Goal: Task Accomplishment & Management: Manage account settings

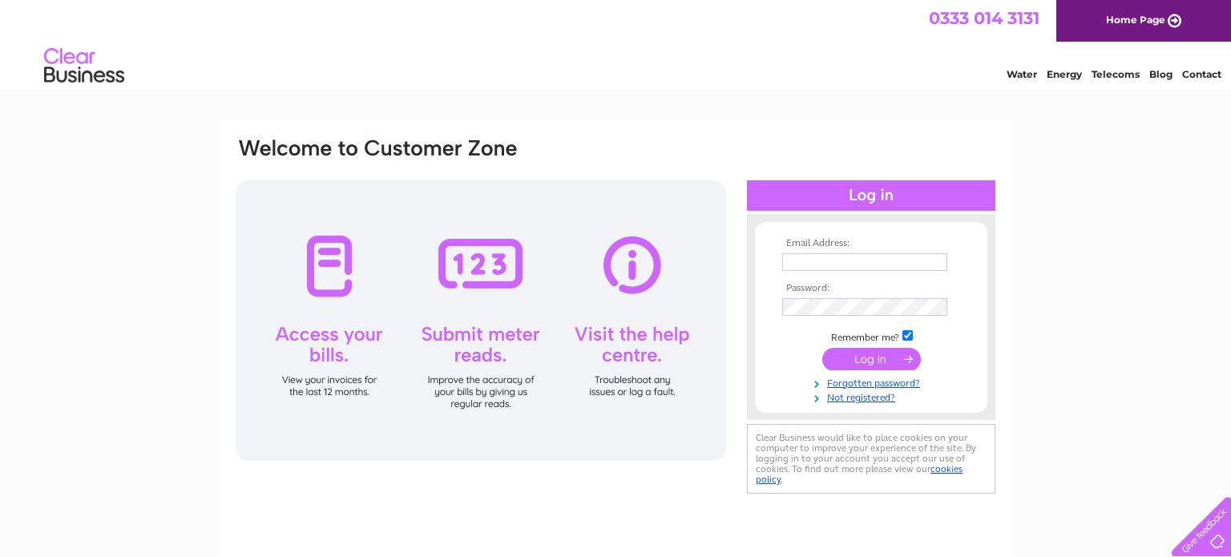
type input "gemmabenson182@gmail.com"
click at [880, 355] on input "submit" at bounding box center [871, 359] width 99 height 22
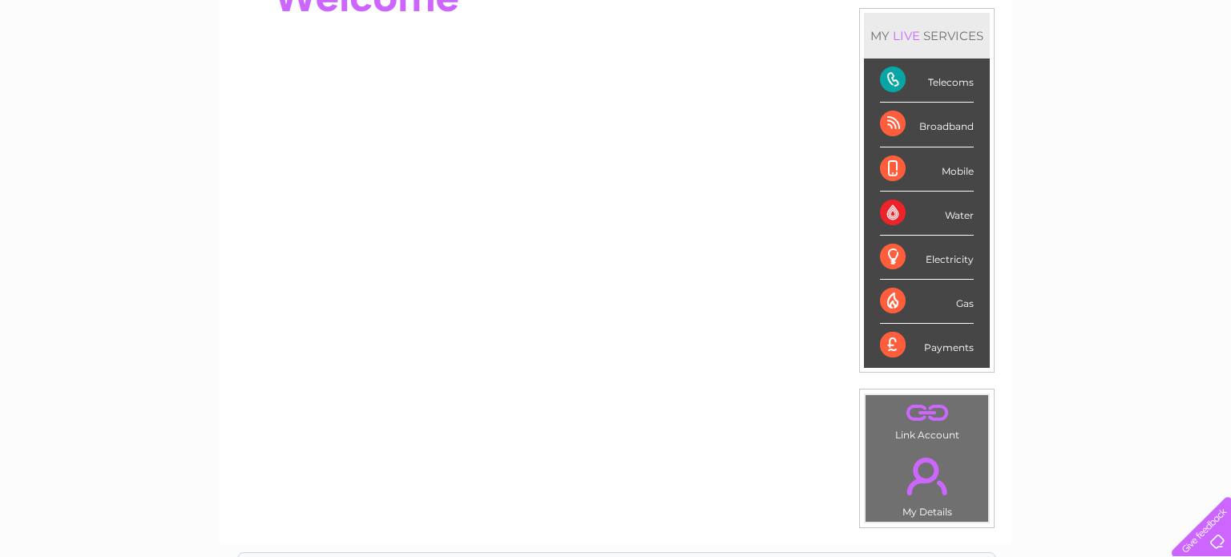
scroll to position [208, 0]
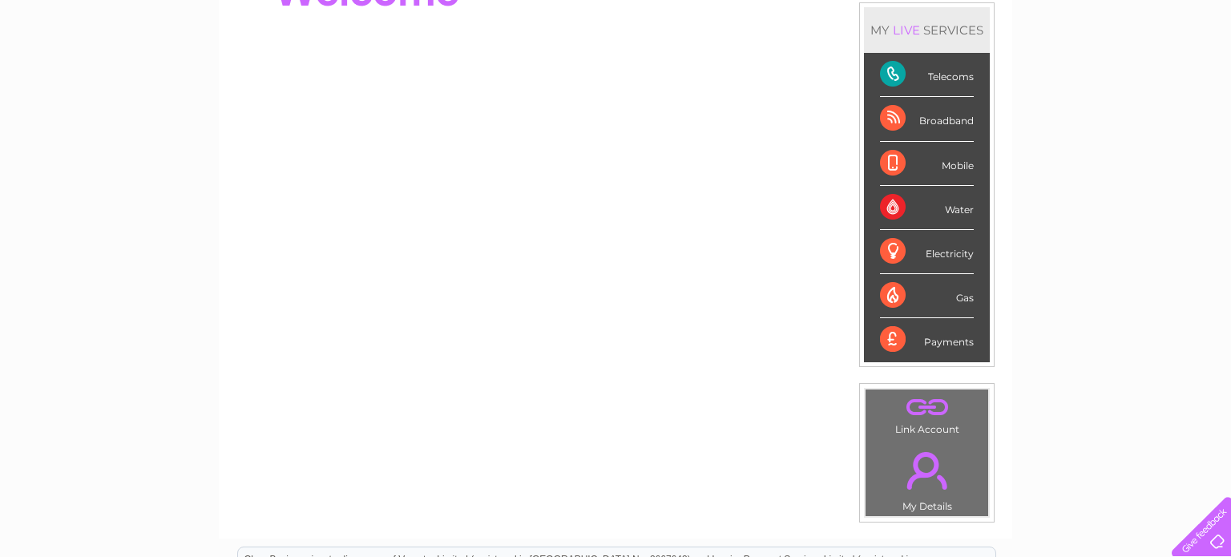
click at [889, 338] on div "Payments" at bounding box center [927, 339] width 94 height 43
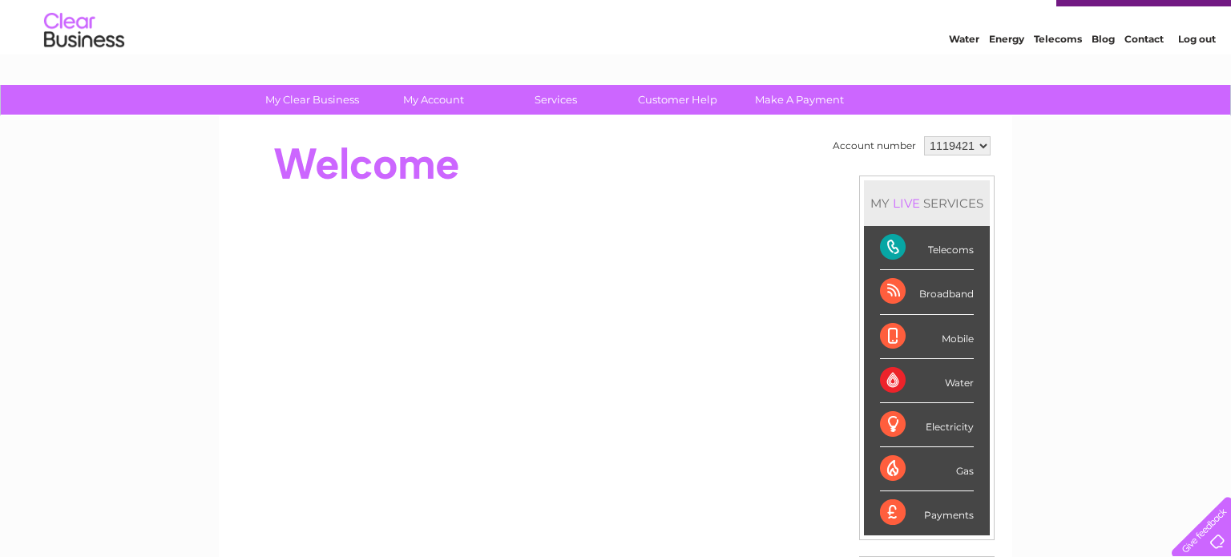
scroll to position [0, 0]
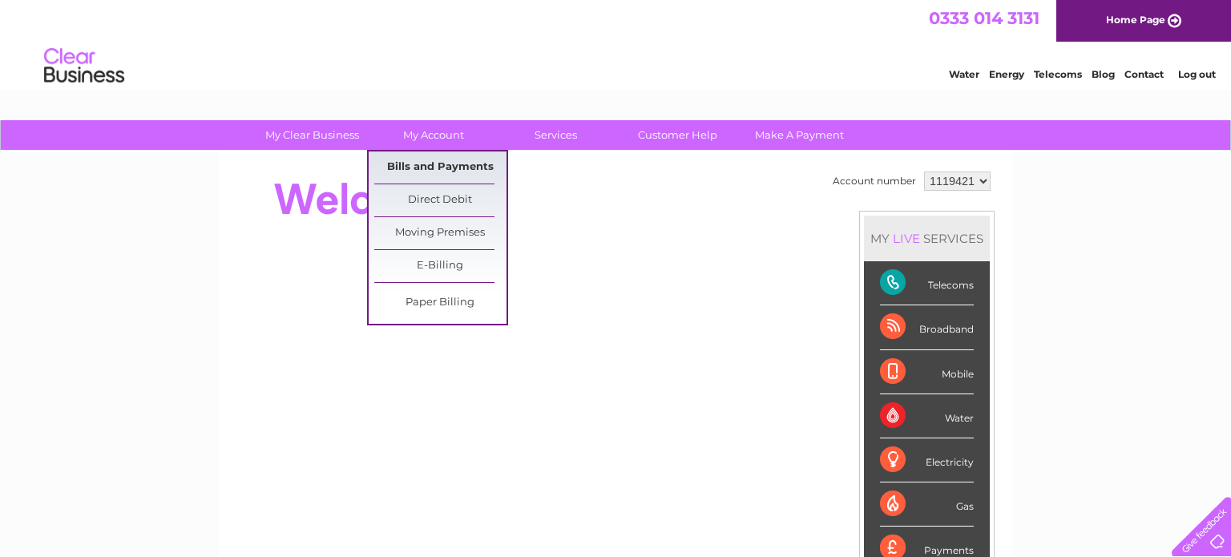
click at [461, 162] on link "Bills and Payments" at bounding box center [440, 167] width 132 height 32
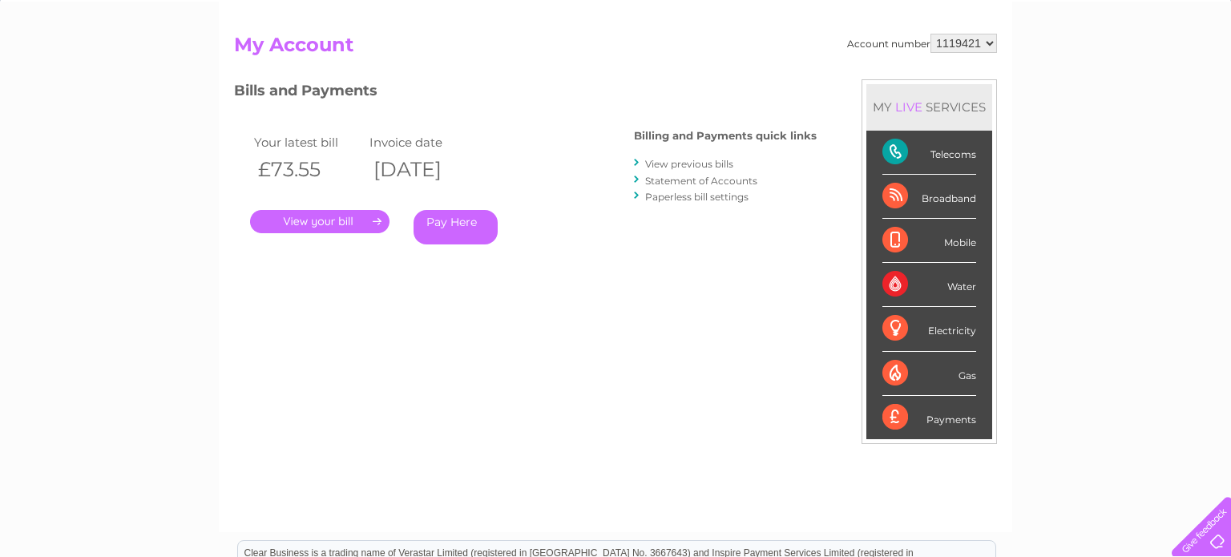
scroll to position [113, 0]
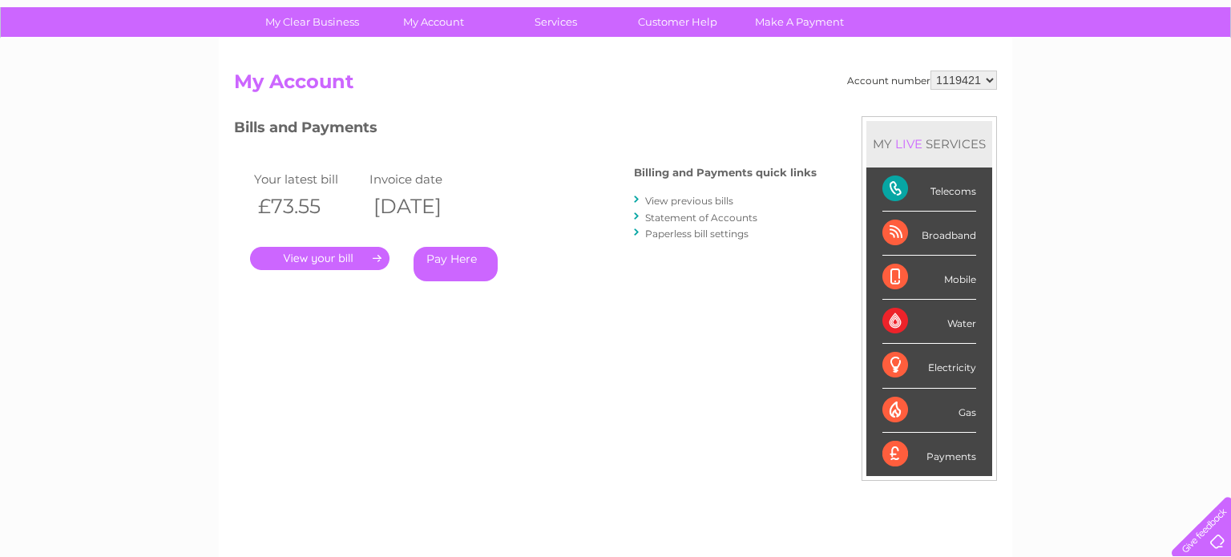
click at [326, 256] on link "." at bounding box center [319, 258] width 139 height 23
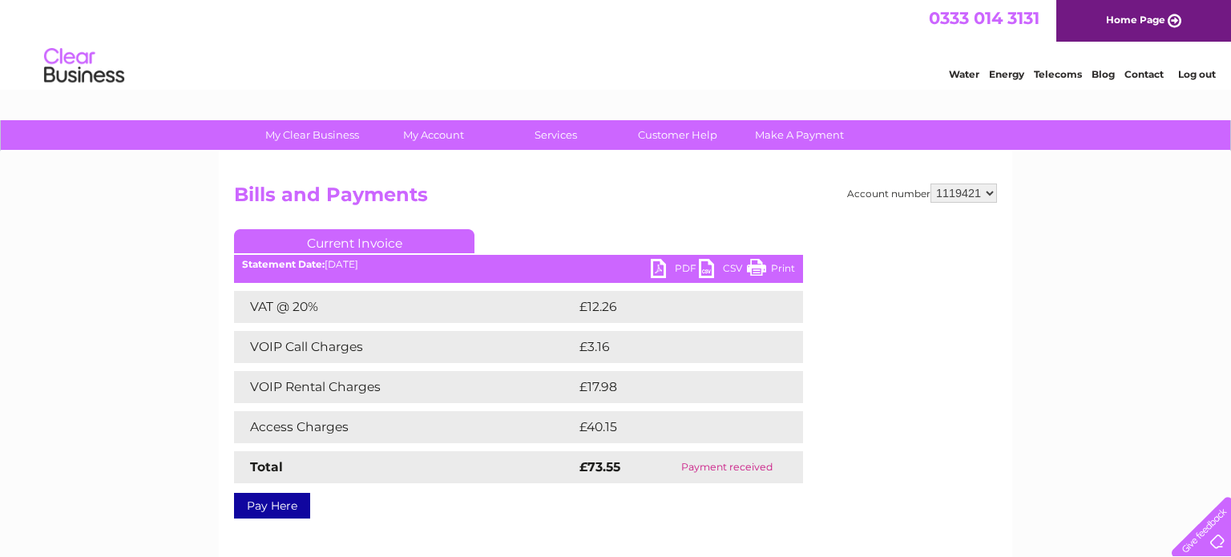
click at [660, 268] on link "PDF" at bounding box center [675, 270] width 48 height 23
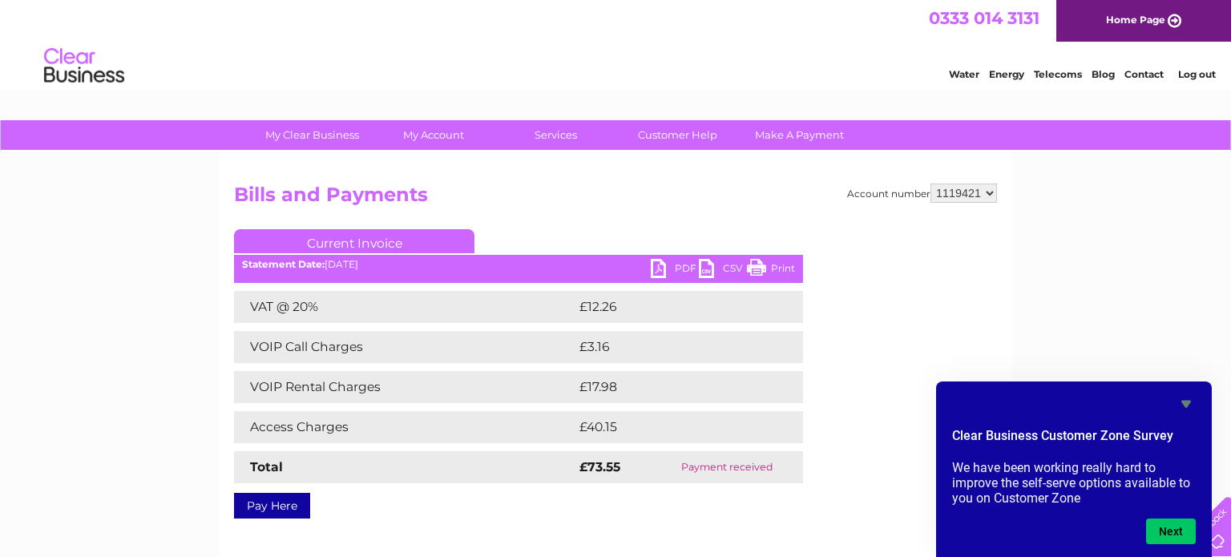
click at [1192, 77] on link "Log out" at bounding box center [1197, 74] width 38 height 12
